Goal: Contribute content: Contribute content

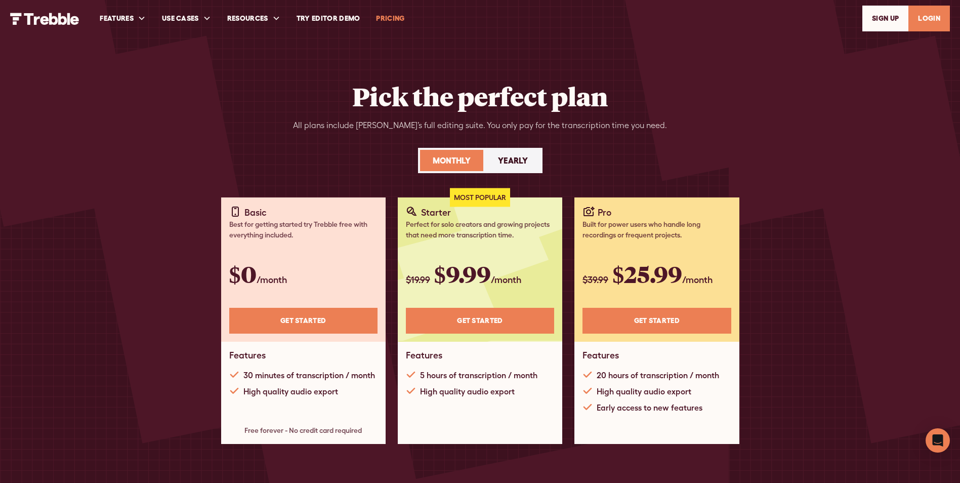
click at [934, 21] on link "LOGIN" at bounding box center [928, 19] width 41 height 26
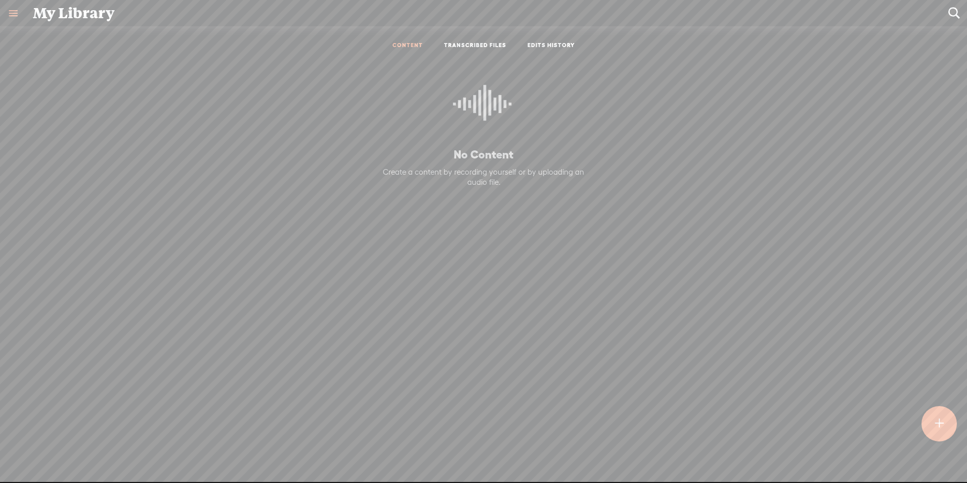
click at [473, 45] on link "TRANSCRIBED FILES" at bounding box center [475, 45] width 62 height 9
click at [753, 108] on div "EDIT" at bounding box center [755, 112] width 15 height 10
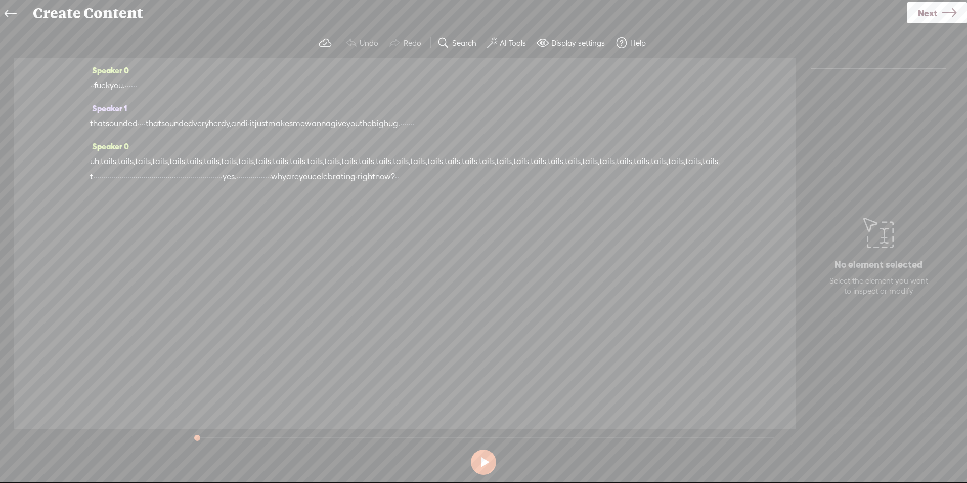
click at [14, 19] on icon at bounding box center [11, 14] width 12 height 23
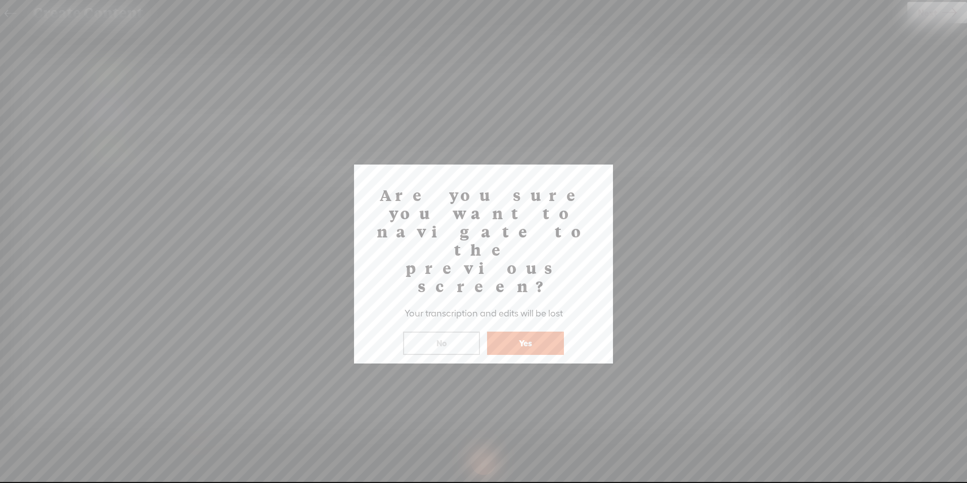
click at [530, 331] on button "Yes" at bounding box center [525, 342] width 77 height 23
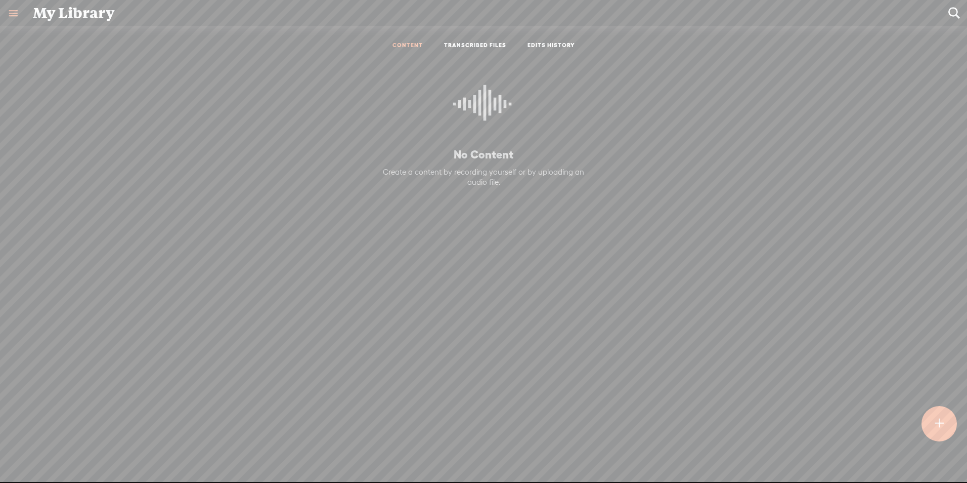
click at [494, 48] on link "TRANSCRIBED FILES" at bounding box center [475, 45] width 62 height 9
drag, startPoint x: 435, startPoint y: 114, endPoint x: 571, endPoint y: 40, distance: 154.9
click at [571, 40] on ul "CONTENT TRANSCRIBED FILES EDITS HISTORY" at bounding box center [484, 46] width 268 height 24
click at [550, 46] on link "EDITS HISTORY" at bounding box center [552, 45] width 48 height 9
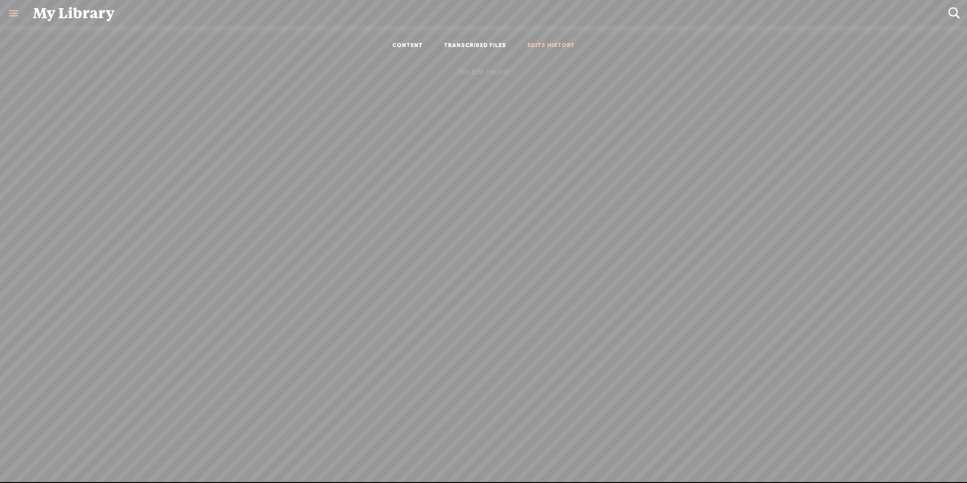
click at [486, 46] on link "TRANSCRIBED FILES" at bounding box center [475, 45] width 62 height 9
click at [424, 45] on li "CONTENT" at bounding box center [408, 45] width 52 height 9
click at [419, 46] on link "CONTENT" at bounding box center [408, 45] width 30 height 9
click at [943, 419] on t at bounding box center [939, 423] width 9 height 22
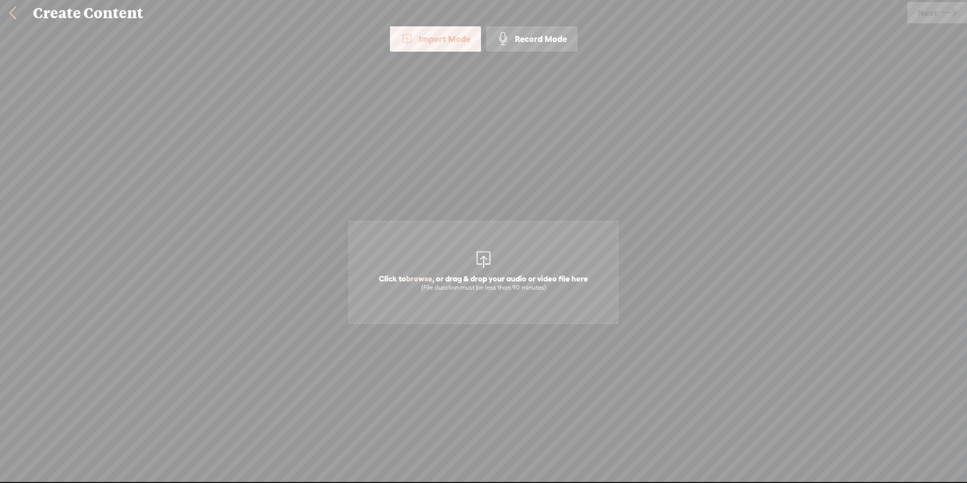
click at [536, 46] on div "Record Mode" at bounding box center [532, 38] width 92 height 25
